Goal: Information Seeking & Learning: Check status

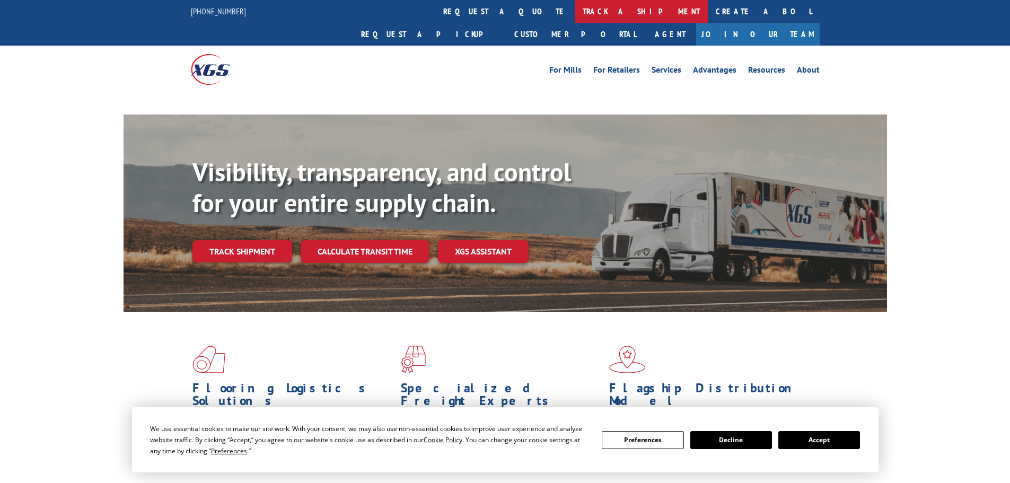
click at [575, 11] on link "track a shipment" at bounding box center [641, 11] width 133 height 23
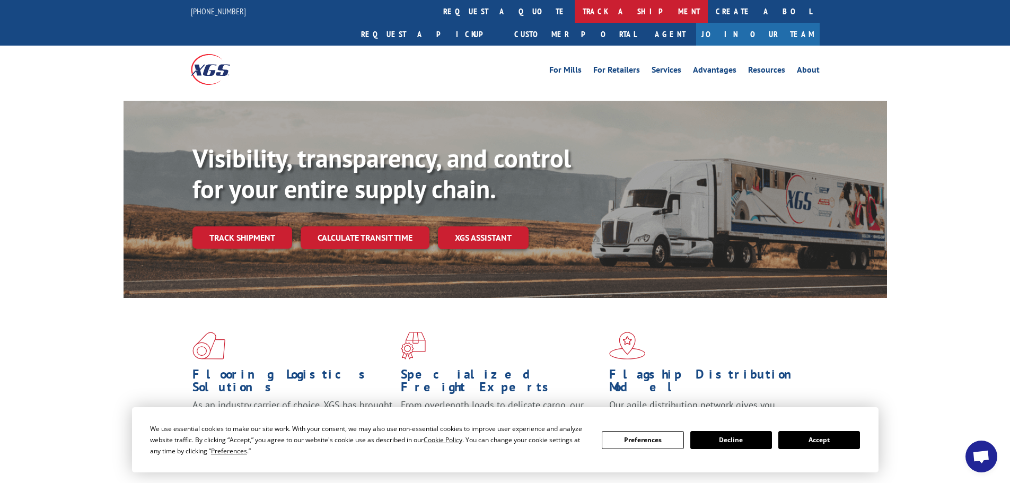
click at [575, 16] on link "track a shipment" at bounding box center [641, 11] width 133 height 23
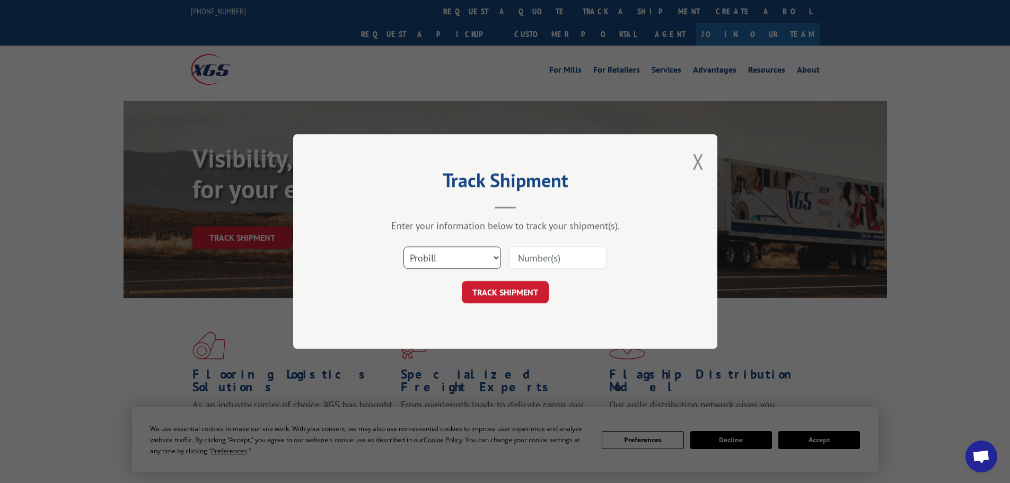
drag, startPoint x: 438, startPoint y: 262, endPoint x: 435, endPoint y: 268, distance: 6.7
click at [437, 264] on select "Select category... Probill BOL PO" at bounding box center [453, 258] width 98 height 22
select select "bol"
click at [404, 247] on select "Select category... Probill BOL PO" at bounding box center [453, 258] width 98 height 22
click at [532, 260] on input at bounding box center [558, 258] width 98 height 22
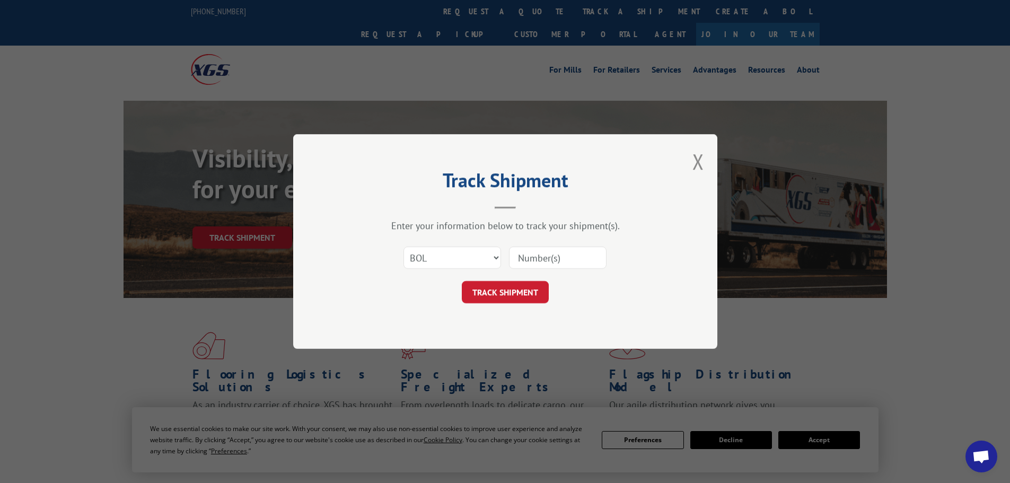
paste input "5574312"
type input "5574312"
click at [510, 307] on div "Track Shipment Enter your information below to track your shipment(s). Select c…" at bounding box center [505, 241] width 424 height 215
click at [505, 293] on button "TRACK SHIPMENT" at bounding box center [505, 292] width 87 height 22
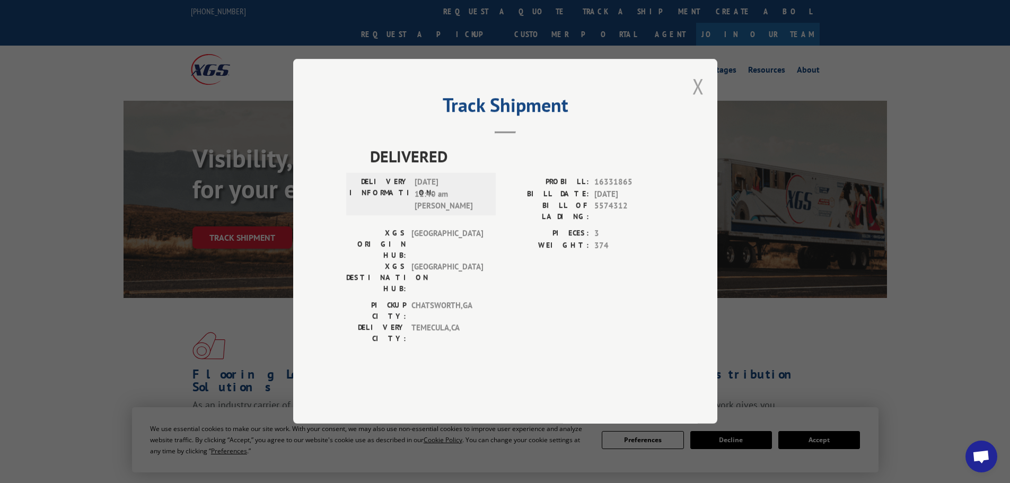
click at [699, 100] on button "Close modal" at bounding box center [699, 86] width 12 height 28
